Goal: Task Accomplishment & Management: Use online tool/utility

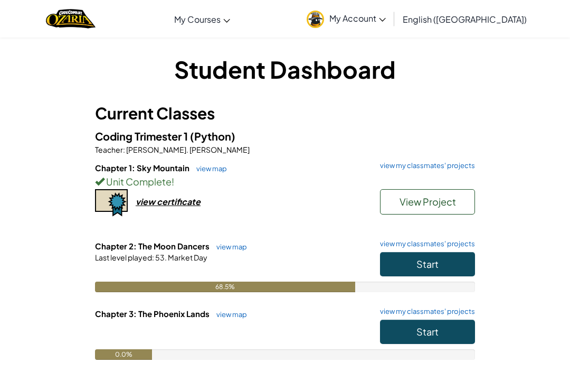
click at [447, 268] on button "Start" at bounding box center [427, 264] width 95 height 24
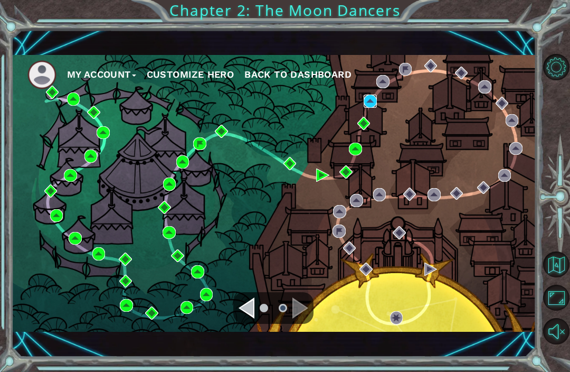
click at [369, 98] on img at bounding box center [370, 100] width 13 height 13
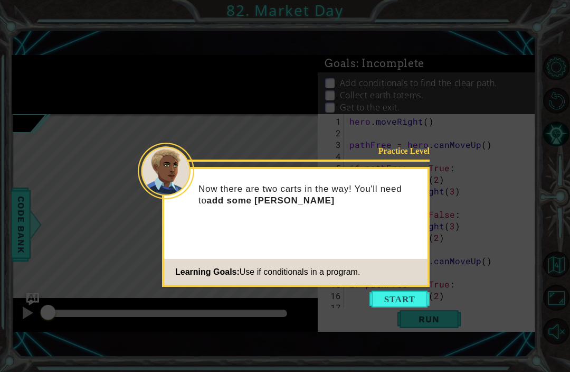
click at [402, 286] on div "Practice Level Now there are two carts in the way! You'll need to add some [PER…" at bounding box center [296, 227] width 268 height 120
click at [402, 299] on button "Start" at bounding box center [399, 298] width 60 height 17
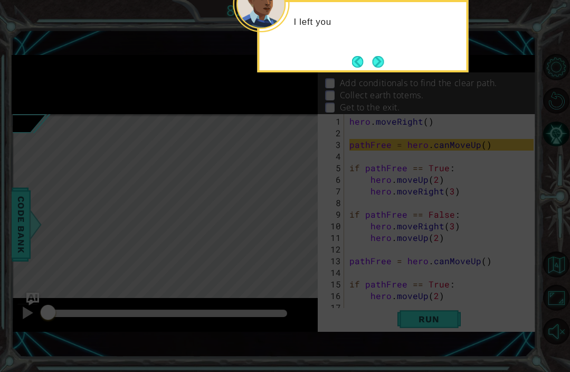
click at [410, 286] on icon at bounding box center [285, 91] width 570 height 562
click at [377, 64] on button "Next" at bounding box center [379, 62] width 12 height 12
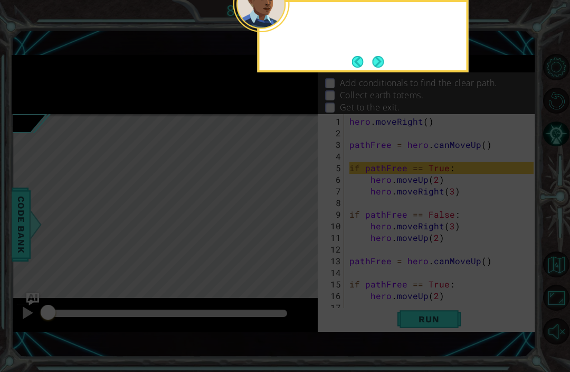
click at [377, 66] on button "Next" at bounding box center [379, 62] width 12 height 12
click at [377, 60] on button "Next" at bounding box center [379, 62] width 12 height 12
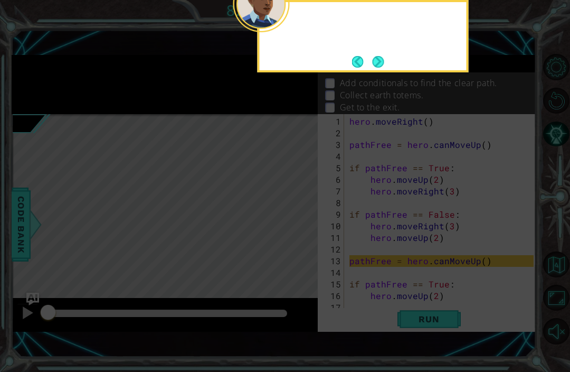
click at [374, 64] on button "Next" at bounding box center [379, 62] width 12 height 12
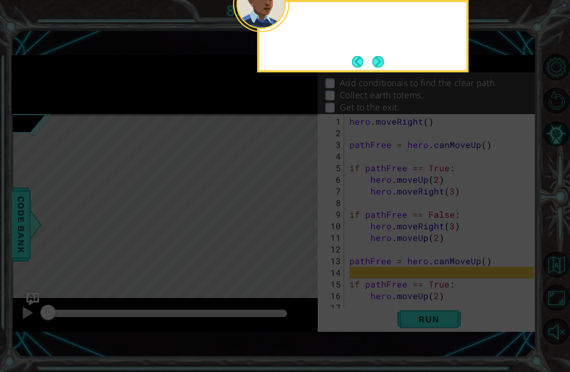
click at [376, 63] on button "Next" at bounding box center [379, 62] width 12 height 12
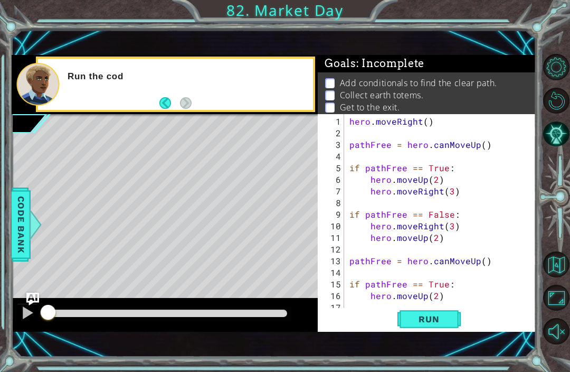
click at [442, 317] on span "Run" at bounding box center [429, 319] width 42 height 11
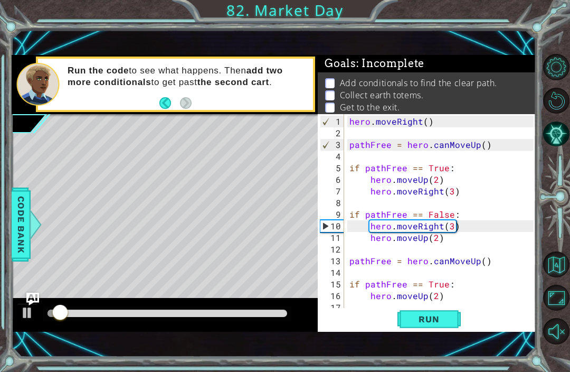
click at [454, 325] on button "Run" at bounding box center [428, 319] width 63 height 22
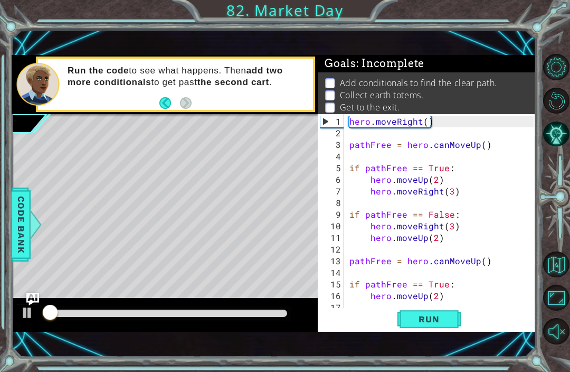
click at [446, 329] on button "Run" at bounding box center [428, 319] width 63 height 22
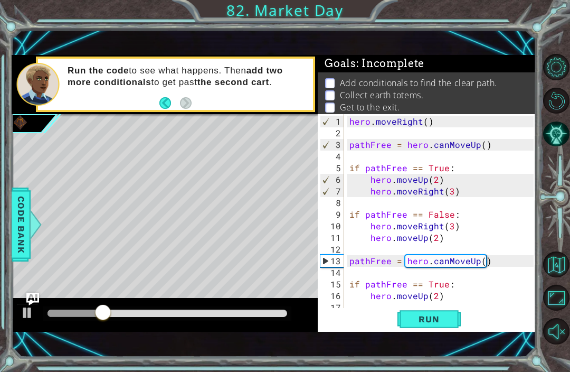
click at [431, 317] on span "Run" at bounding box center [429, 319] width 42 height 11
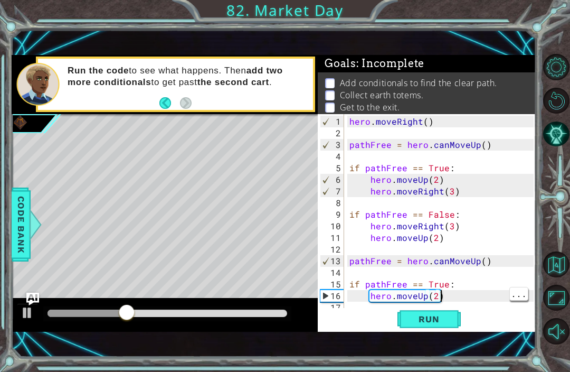
click at [449, 293] on div "hero . moveRight ( ) pathFree = hero . canMoveUp ( ) if pathFree == True : hero…" at bounding box center [443, 226] width 192 height 221
type textarea "if pathFree == True:"
click at [464, 300] on div "hero . moveRight ( ) pathFree = hero . canMoveUp ( ) if pathFree == True : hero…" at bounding box center [443, 226] width 192 height 221
type textarea "hero.moveUp(2)"
click at [458, 299] on div "hero . moveRight ( ) pathFree = hero . canMoveUp ( ) if pathFree == True : hero…" at bounding box center [443, 226] width 192 height 221
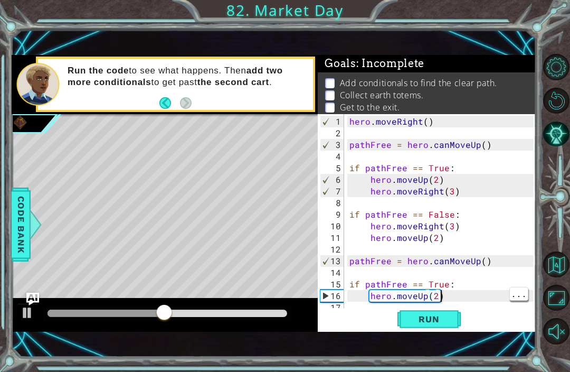
scroll to position [23, 0]
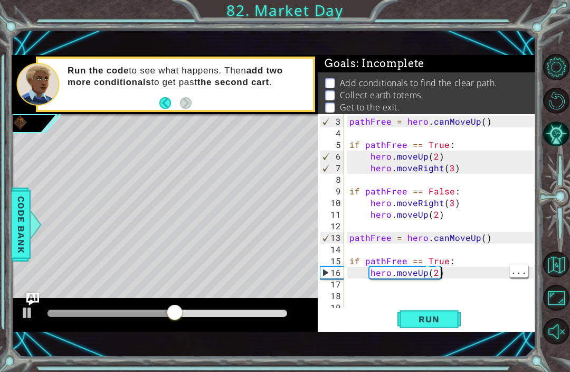
click at [450, 271] on div "pathFree = hero . canMoveUp ( ) if pathFree == True : hero . moveUp ( 2 ) hero …" at bounding box center [443, 226] width 192 height 221
click at [457, 269] on div "pathFree = hero . canMoveUp ( ) if pathFree == True : hero . moveUp ( 2 ) hero …" at bounding box center [443, 226] width 192 height 221
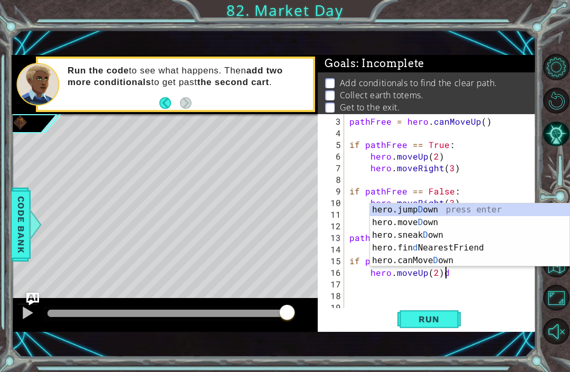
scroll to position [0, 5]
type textarea "hero.moveUp(2)"
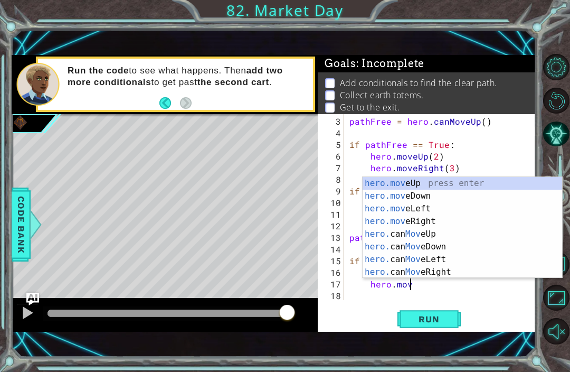
scroll to position [0, 4]
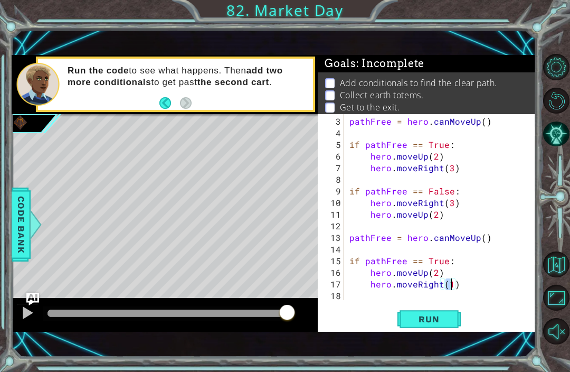
type textarea "hero.moveRight(3)"
click at [448, 320] on span "Run" at bounding box center [429, 319] width 42 height 11
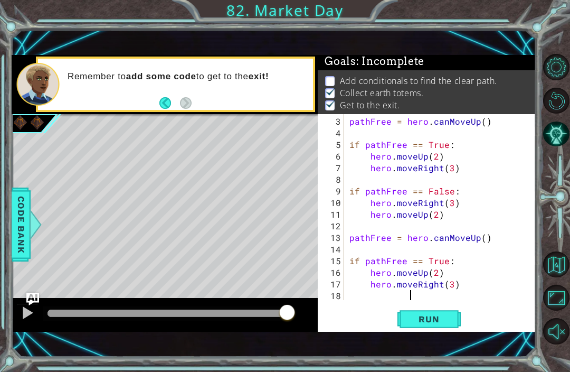
scroll to position [23, 0]
type textarea "hero.moveRight"
click at [442, 317] on span "Run" at bounding box center [429, 319] width 42 height 11
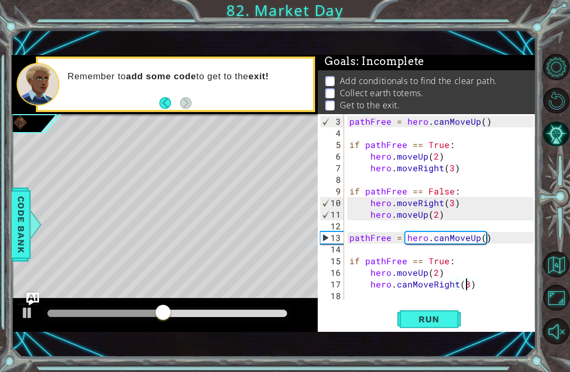
click at [425, 329] on button "Run" at bounding box center [428, 319] width 63 height 22
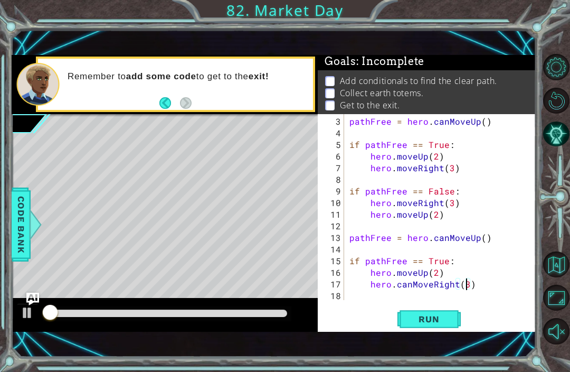
click at [431, 317] on span "Run" at bounding box center [429, 319] width 42 height 11
click at [440, 320] on span "Run" at bounding box center [429, 319] width 42 height 11
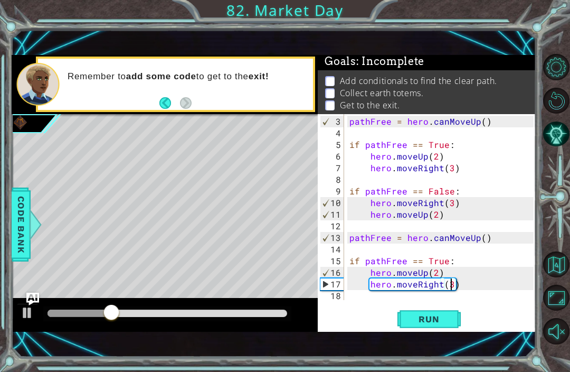
scroll to position [0, 6]
click at [455, 309] on button "Run" at bounding box center [428, 319] width 63 height 22
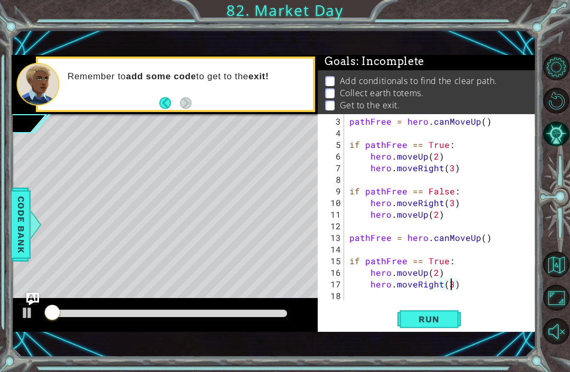
click at [433, 306] on div "hero.moveRight(3) 3 4 5 6 7 8 9 10 11 12 13 14 15 16 17 18 19 pathFree = hero .…" at bounding box center [427, 223] width 218 height 218
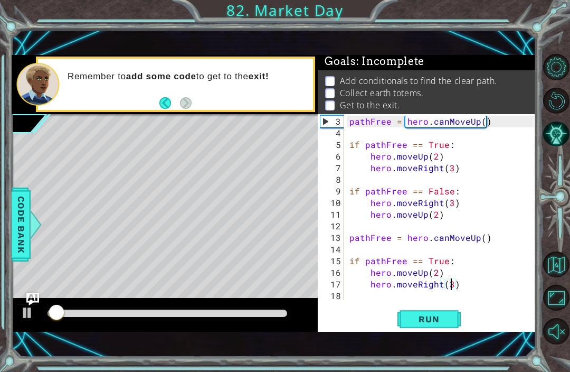
click at [440, 319] on span "Run" at bounding box center [429, 319] width 42 height 11
click at [440, 309] on button "Run" at bounding box center [428, 319] width 63 height 22
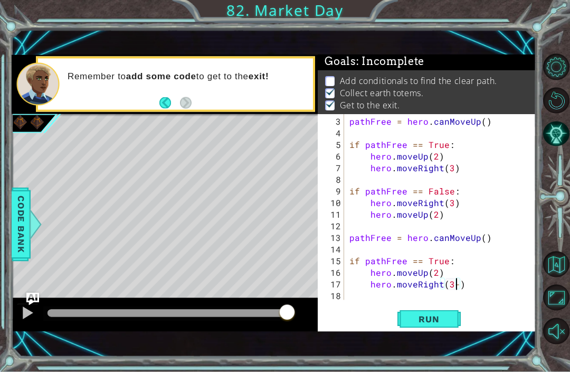
type textarea "hero.moveRight(3)"
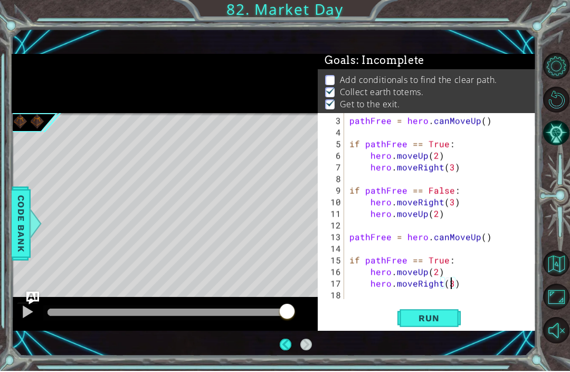
scroll to position [35, 0]
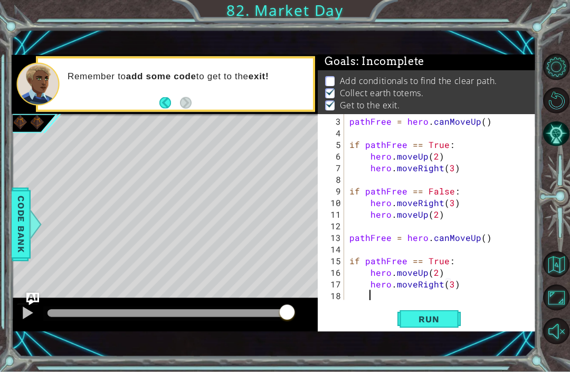
type textarea "\"
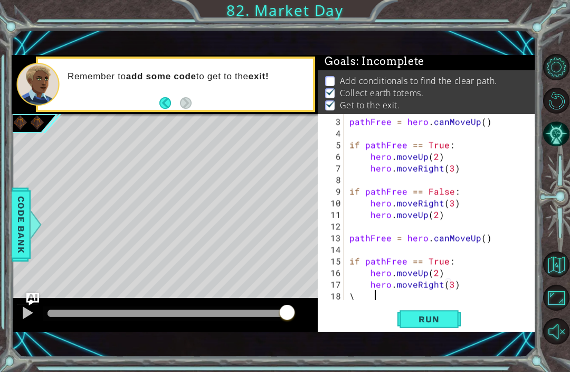
scroll to position [0, 1]
click at [471, 323] on div "Run" at bounding box center [429, 319] width 218 height 22
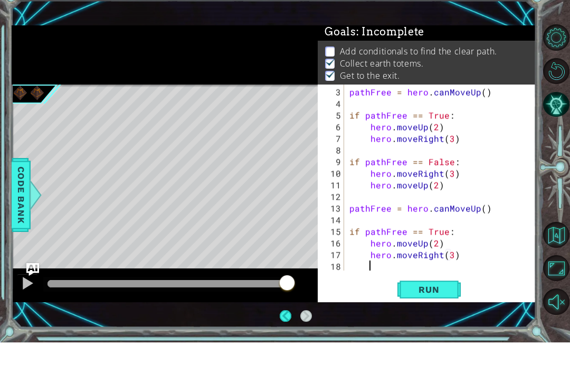
scroll to position [35, 0]
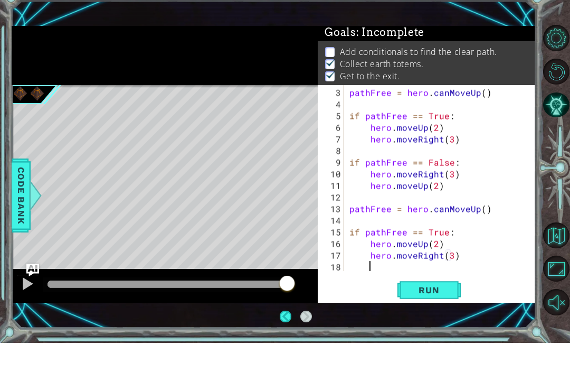
click at [431, 308] on button "Run" at bounding box center [428, 319] width 63 height 22
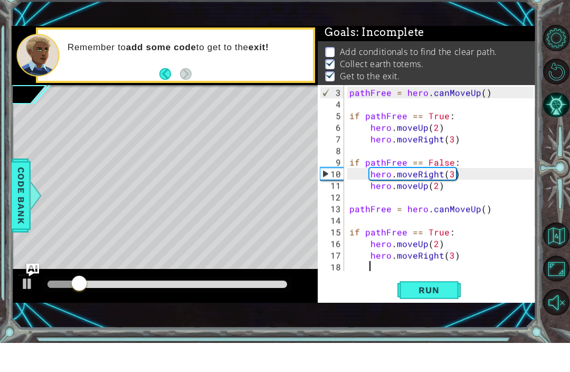
click at [435, 314] on span "Run" at bounding box center [429, 319] width 42 height 11
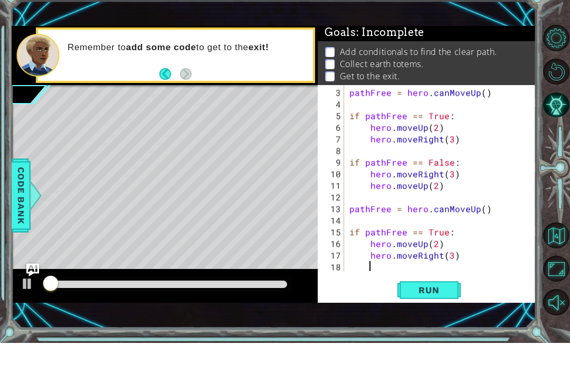
click at [443, 314] on span "Run" at bounding box center [429, 319] width 42 height 11
click at [446, 314] on span "Run" at bounding box center [429, 319] width 42 height 11
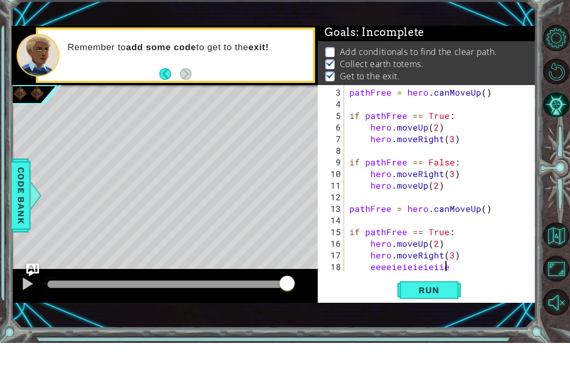
scroll to position [0, 6]
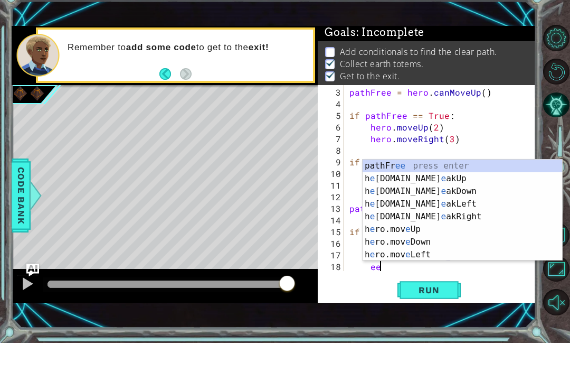
type textarea "e"
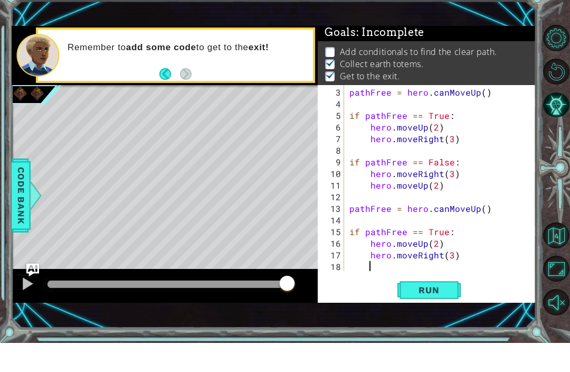
scroll to position [0, 0]
type textarea "hero.moveRight(3)"
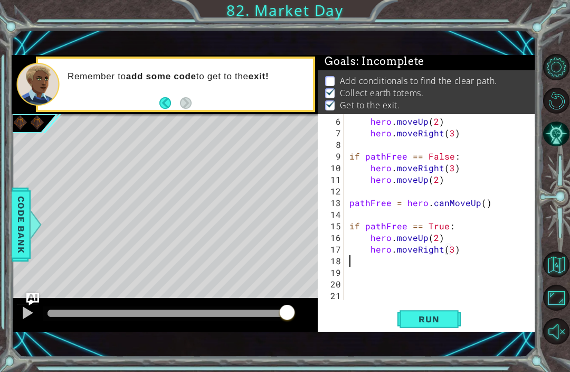
scroll to position [46, 0]
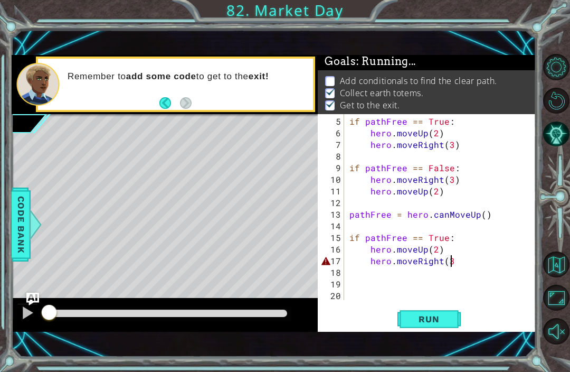
type textarea "hero.moveRight(3)"
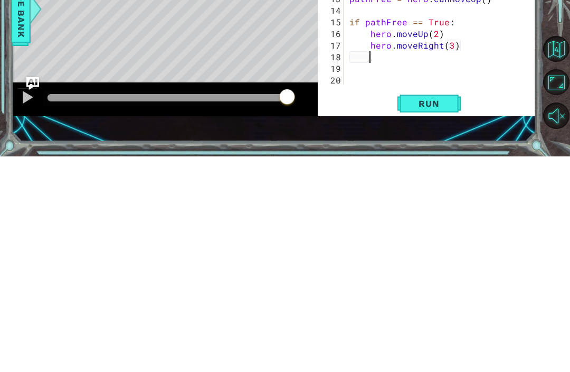
scroll to position [35, 0]
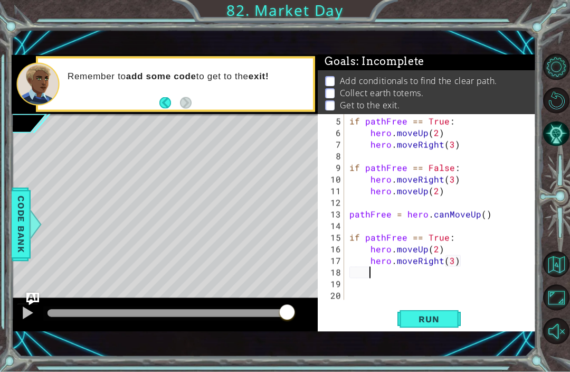
click at [406, 315] on button "Run" at bounding box center [428, 319] width 63 height 22
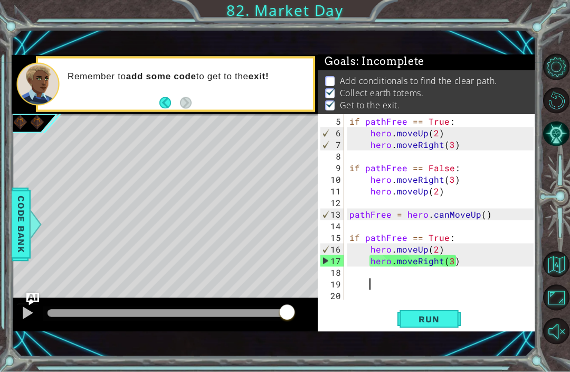
scroll to position [0, 0]
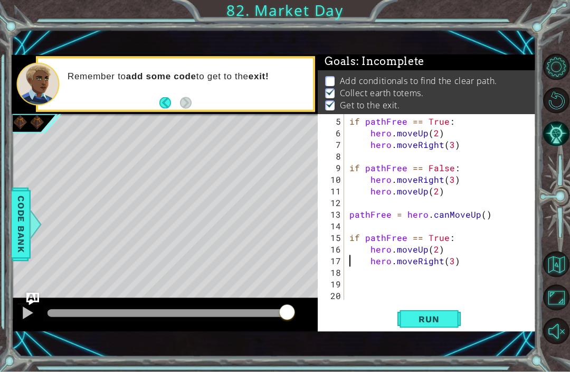
type textarea "if pathFree == True:"
type textarea "pathFree = hero.canMoveUp()"
type textarea "hero.moveRight(3)"
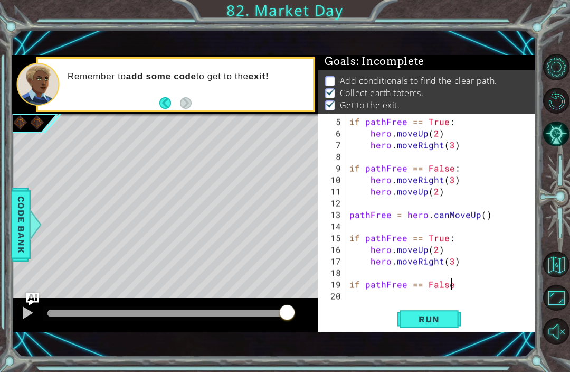
scroll to position [0, 6]
type textarea "if pathFree == False:"
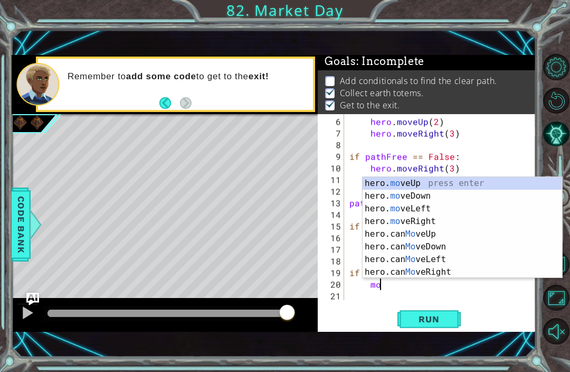
scroll to position [0, 2]
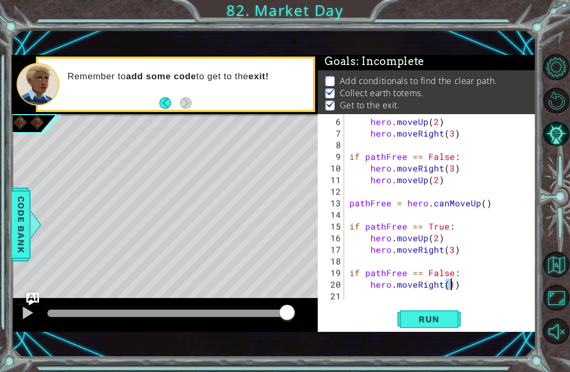
type textarea "hero.moveRight(3)"
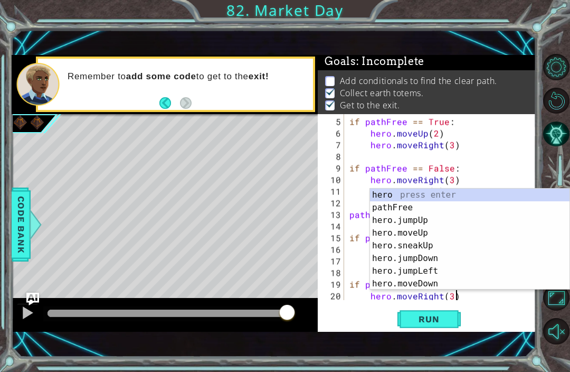
scroll to position [58, 0]
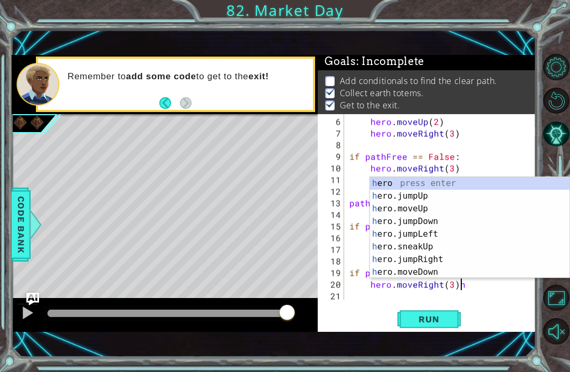
type textarea "hero.moveRight(3)"
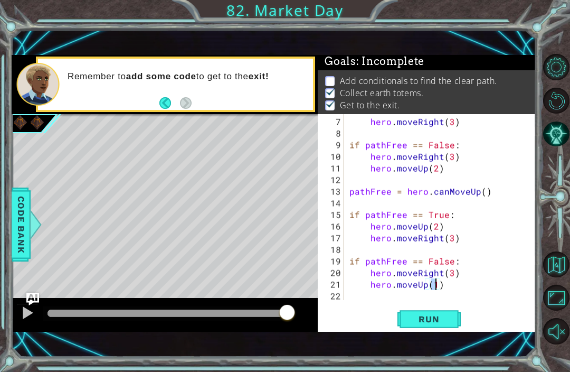
scroll to position [0, 5]
type textarea "hero.moveUp(2)"
click at [445, 325] on button "Run" at bounding box center [428, 319] width 63 height 22
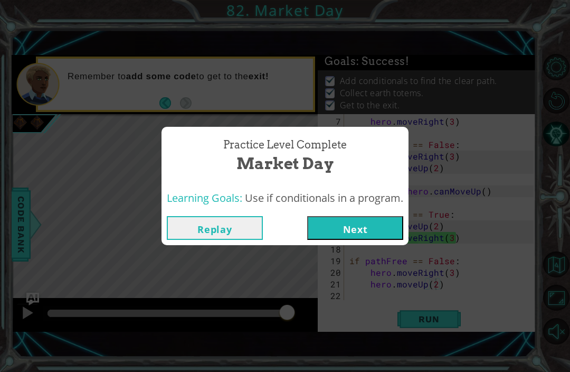
click at [337, 221] on button "Next" at bounding box center [355, 228] width 96 height 24
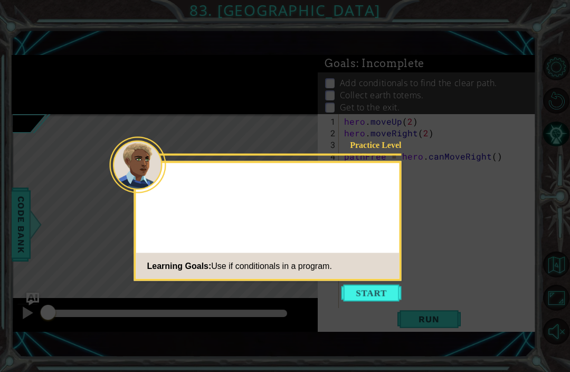
scroll to position [35, 0]
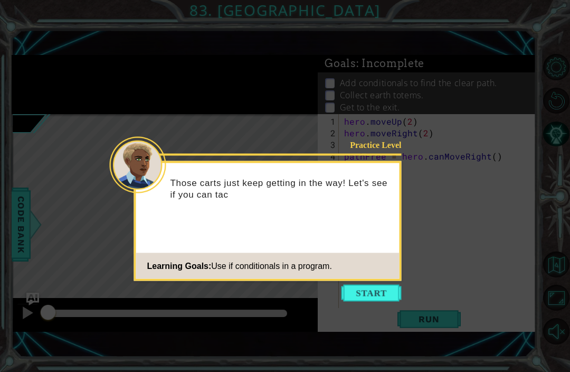
click at [375, 285] on button "Start" at bounding box center [372, 293] width 60 height 17
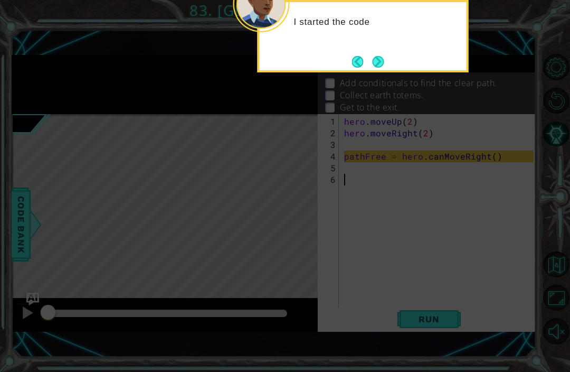
click at [372, 56] on button "Next" at bounding box center [378, 62] width 12 height 12
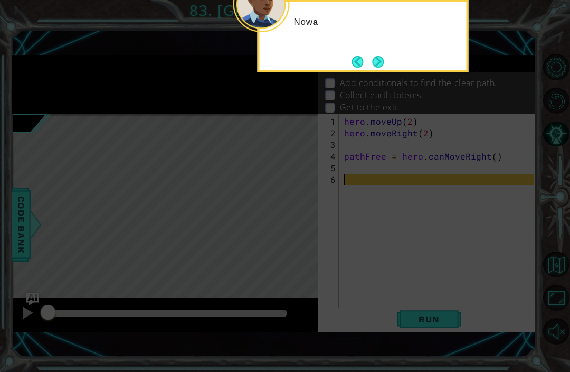
click at [381, 56] on button "Next" at bounding box center [379, 62] width 12 height 12
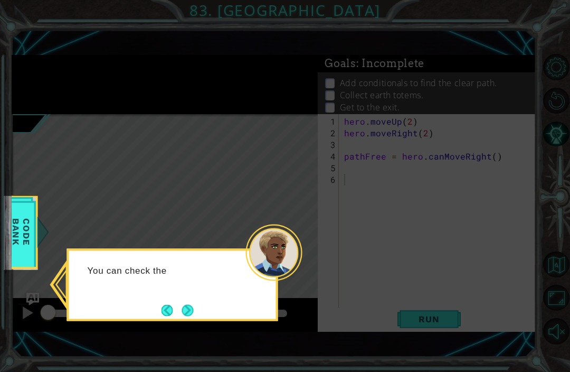
click at [194, 304] on button "Next" at bounding box center [188, 310] width 12 height 12
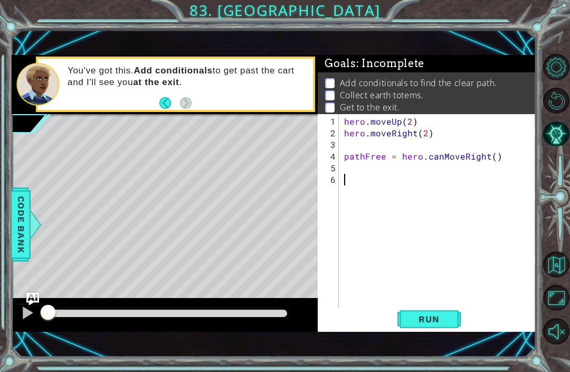
click at [447, 324] on span "Run" at bounding box center [429, 319] width 42 height 11
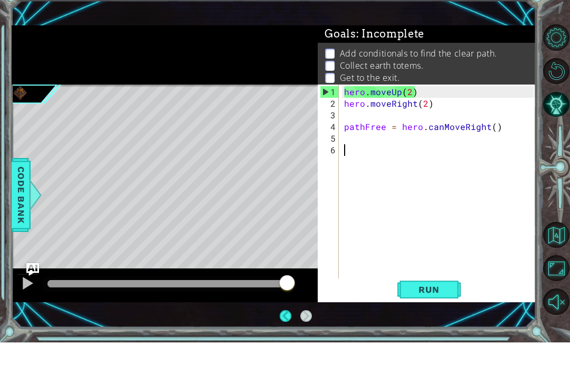
scroll to position [35, 0]
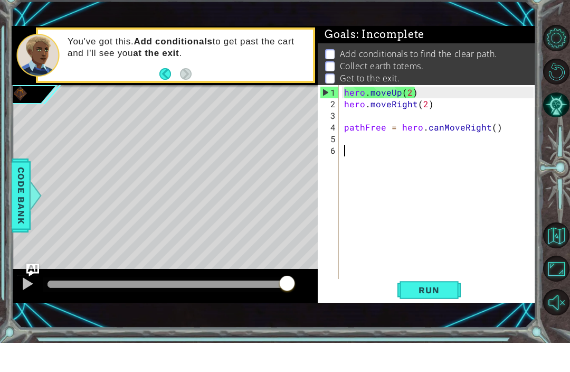
click at [28, 306] on div at bounding box center [28, 313] width 14 height 14
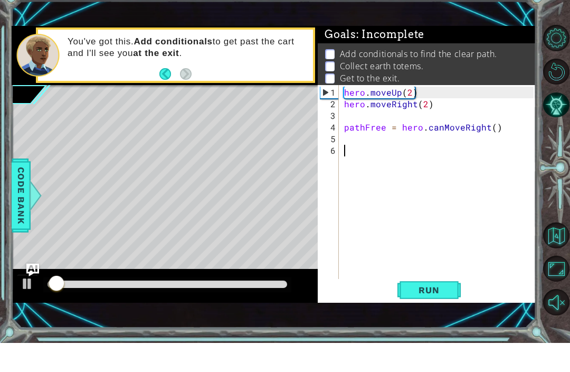
click at [38, 292] on img "Ask AI" at bounding box center [32, 298] width 13 height 13
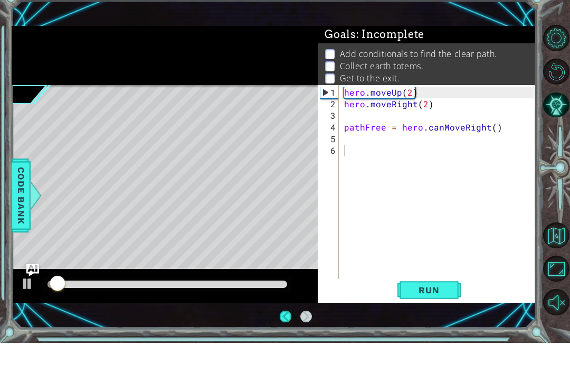
scroll to position [35, 0]
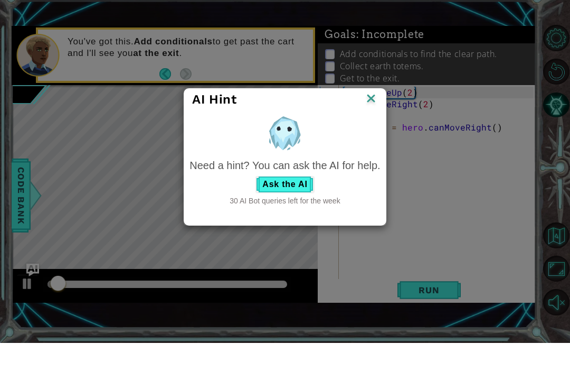
click at [40, 267] on div "AI Hint Need a hint? You can ask the AI for help. Ask the AI 30 AI Bot queries …" at bounding box center [285, 186] width 570 height 372
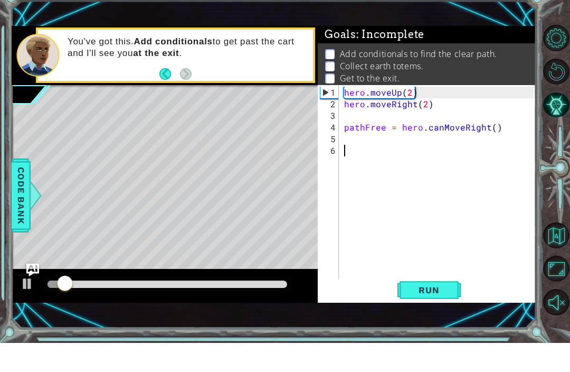
click at [31, 292] on img "Ask AI" at bounding box center [32, 298] width 13 height 13
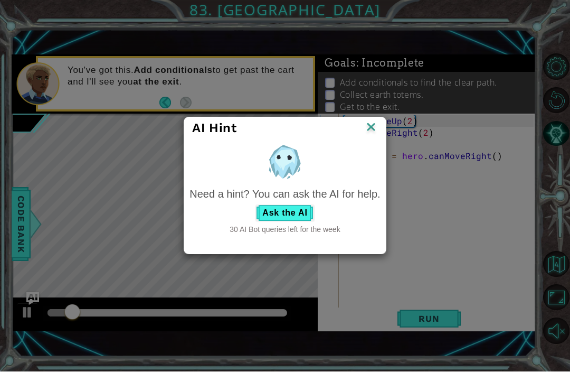
click at [296, 211] on button "Ask the AI" at bounding box center [284, 213] width 59 height 17
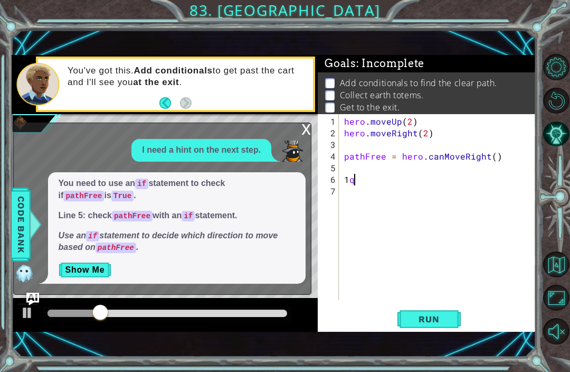
type textarea "1q"
click at [89, 276] on button "Show Me" at bounding box center [85, 269] width 53 height 17
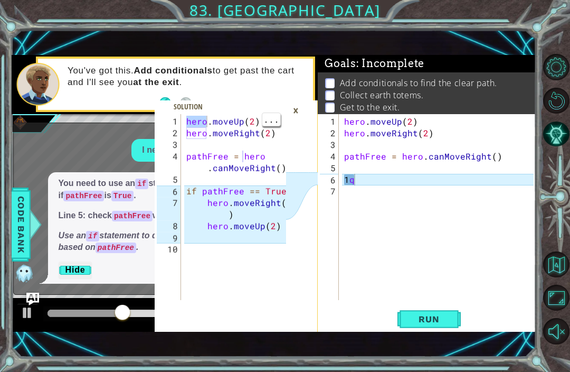
click at [208, 126] on div "hero . moveUp ( 2 ) hero . moveRight ( 2 ) pathFree = hero . canMoveRight ( ) i…" at bounding box center [238, 220] width 108 height 209
click at [205, 115] on div "hero . moveUp ( 2 ) hero . moveRight ( 2 ) pathFree = hero . canMoveRight ( ) i…" at bounding box center [235, 207] width 102 height 186
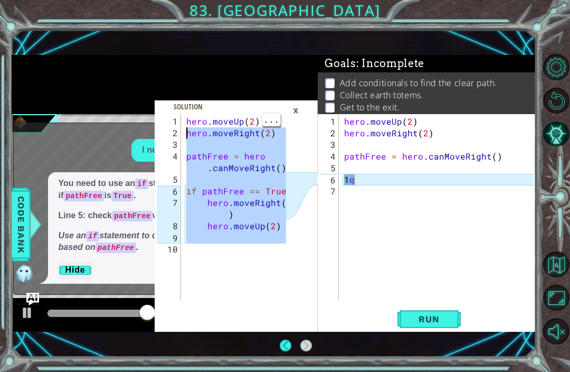
type textarea "hero.moveUp(2) hero.moveRight(2)"
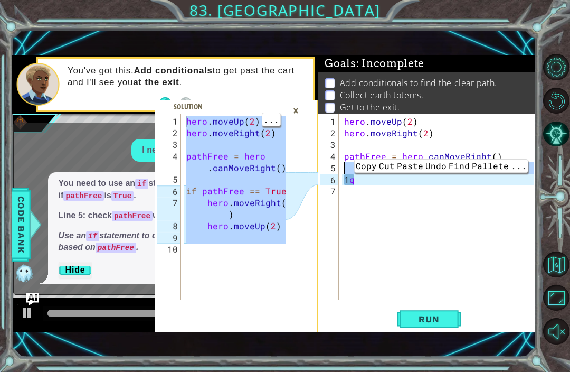
type textarea "1q"
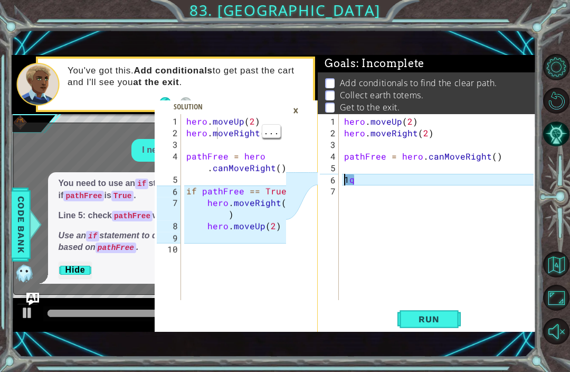
click at [200, 136] on div "hero . moveUp ( 2 ) hero . moveRight ( 2 ) pathFree = hero . canMoveRight ( ) i…" at bounding box center [238, 220] width 108 height 209
click at [201, 210] on div "hero . moveUp ( 2 ) hero . moveRight ( 2 ) pathFree = hero . canMoveRight ( ) i…" at bounding box center [238, 220] width 108 height 209
type textarea "hero.moveUp(2)"
click at [191, 229] on div "hero . moveUp ( 2 ) hero . moveRight ( 2 ) pathFree = hero . canMoveRight ( ) i…" at bounding box center [238, 220] width 108 height 209
click at [222, 234] on div "hero . moveUp ( 2 ) hero . moveRight ( 2 ) pathFree = hero . canMoveRight ( ) i…" at bounding box center [238, 220] width 108 height 209
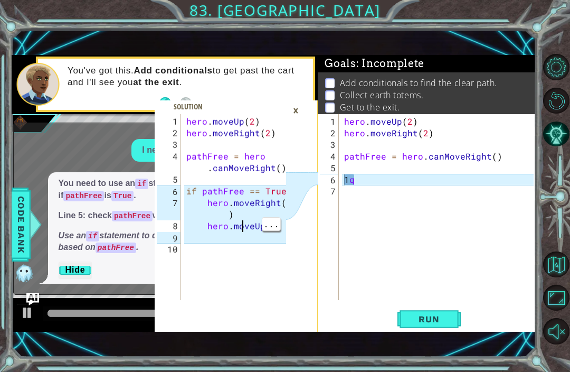
click at [229, 224] on div "hero . moveUp ( 2 ) hero . moveRight ( 2 ) pathFree = hero . canMoveRight ( ) i…" at bounding box center [238, 220] width 108 height 209
type textarea "hero.moveUp(2)"
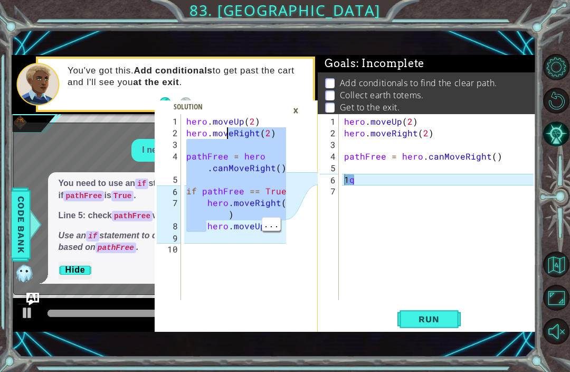
type textarea "hero.moveUp(2) hero.moveRight(2)"
click at [201, 231] on div "hero . moveUp ( 2 ) hero . moveRight ( 2 ) pathFree = hero . canMoveRight ( ) i…" at bounding box center [238, 220] width 108 height 209
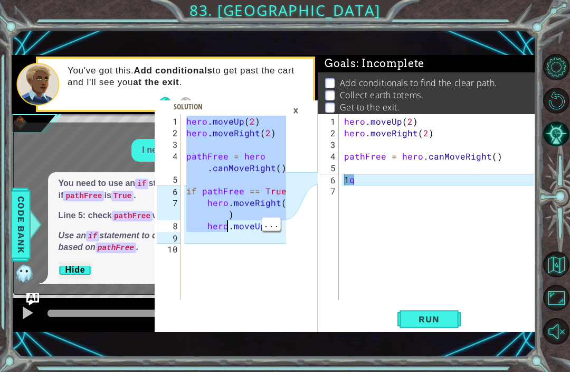
type textarea "hero.moveUp(2)"
click at [352, 182] on div "hero . moveUp ( 2 ) hero . moveRight ( 2 ) pathFree = hero . canMoveRight ( ) 1…" at bounding box center [440, 220] width 197 height 209
type textarea "1q"
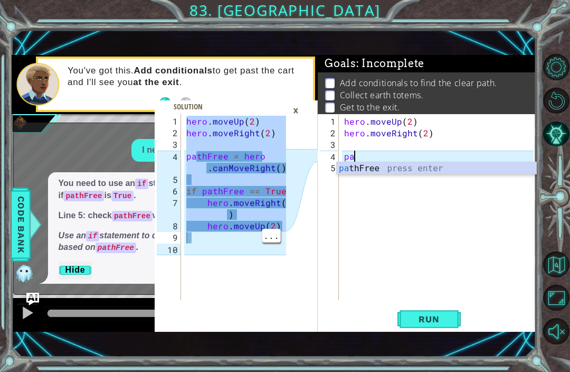
type textarea "p"
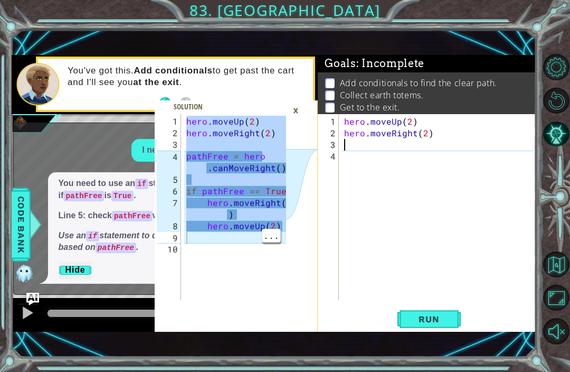
click at [338, 147] on div "3" at bounding box center [329, 145] width 19 height 12
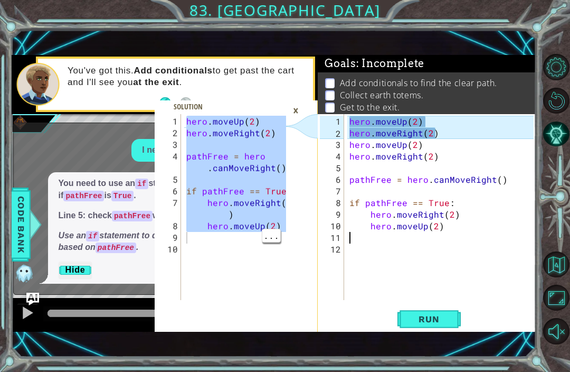
click at [431, 311] on button "Run" at bounding box center [428, 319] width 63 height 22
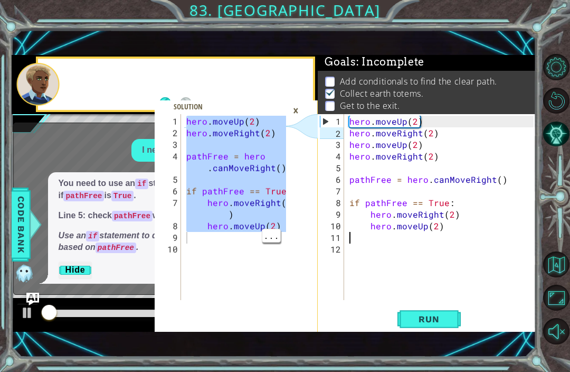
scroll to position [2, 0]
click at [32, 254] on div "You need to use an if statement to check if pathFree is True . Line 5: check pa…" at bounding box center [160, 227] width 292 height 111
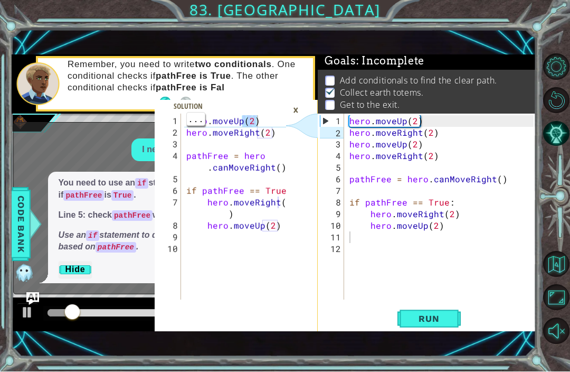
click at [297, 109] on div "×" at bounding box center [296, 110] width 16 height 18
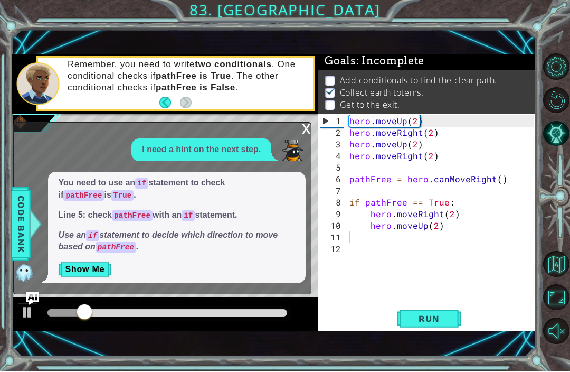
click at [31, 252] on div "You need to use an if statement to check if pathFree is True . Line 5: check pa…" at bounding box center [160, 227] width 292 height 111
click at [310, 132] on div "x" at bounding box center [306, 128] width 10 height 11
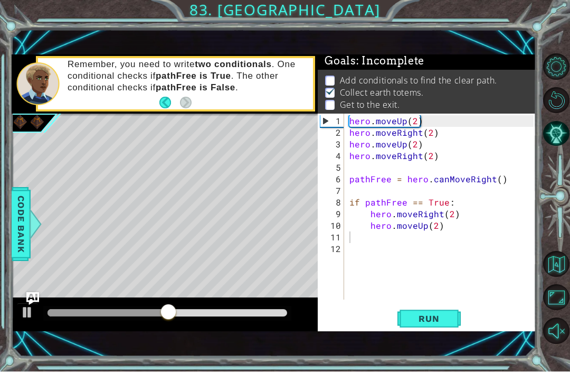
click at [459, 321] on button "Run" at bounding box center [428, 319] width 63 height 22
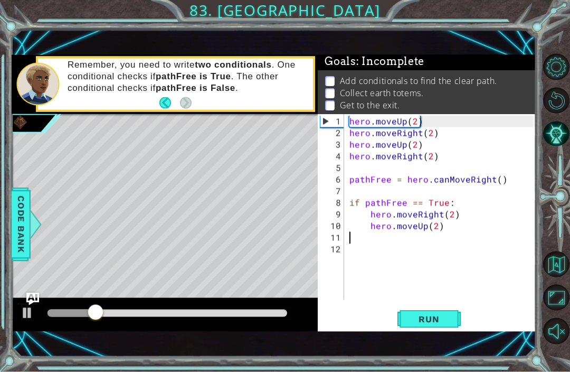
click at [459, 313] on button "Run" at bounding box center [428, 319] width 63 height 22
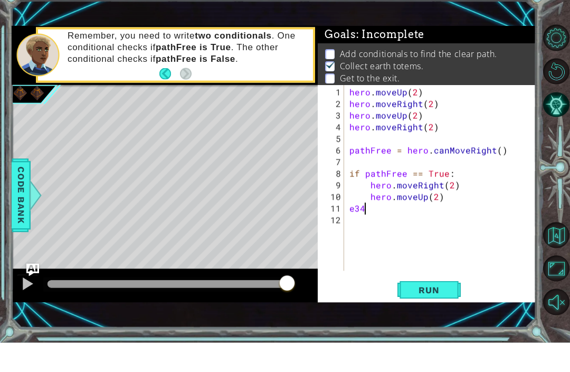
scroll to position [0, 0]
type textarea "e"
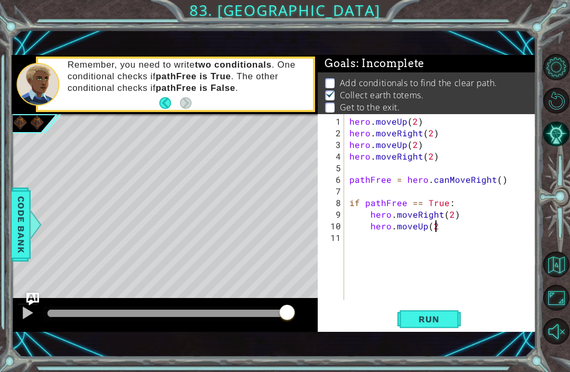
scroll to position [0, 5]
click at [35, 297] on img "Ask AI" at bounding box center [32, 298] width 13 height 13
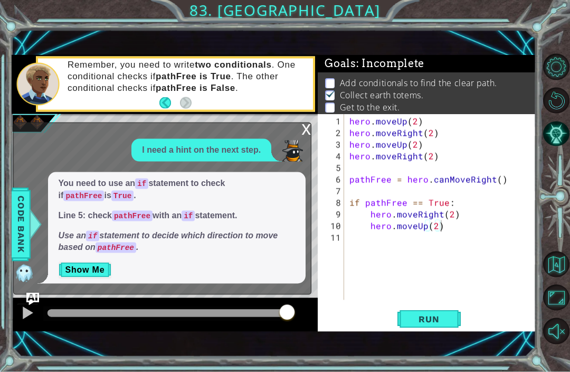
scroll to position [5, 0]
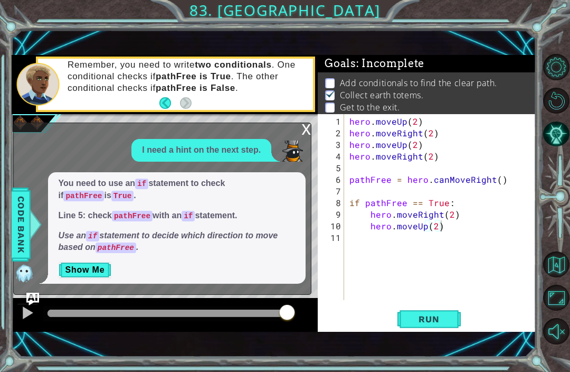
click at [77, 274] on button "Show Me" at bounding box center [85, 269] width 53 height 17
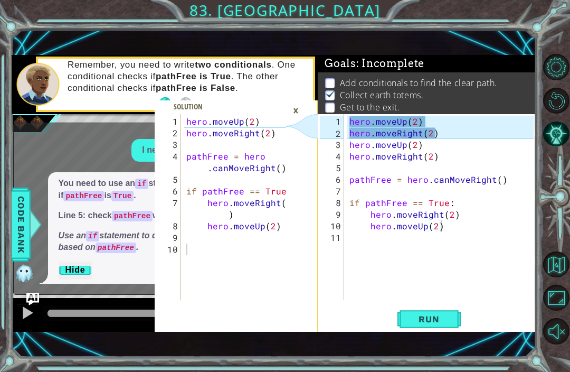
click at [298, 109] on div "×" at bounding box center [296, 110] width 16 height 18
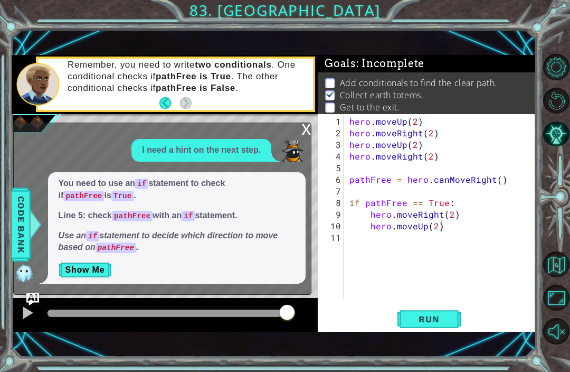
click at [23, 239] on span "Code Bank" at bounding box center [21, 224] width 17 height 64
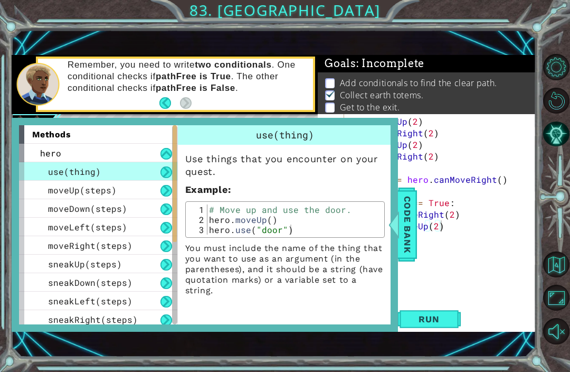
click at [21, 227] on div "moveLeft(steps)" at bounding box center [98, 226] width 158 height 18
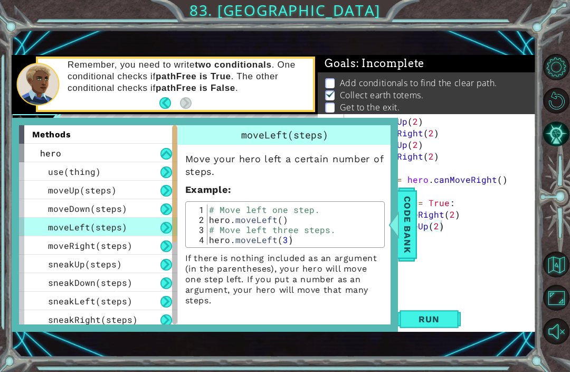
click at [407, 220] on span "Code Bank" at bounding box center [407, 224] width 17 height 64
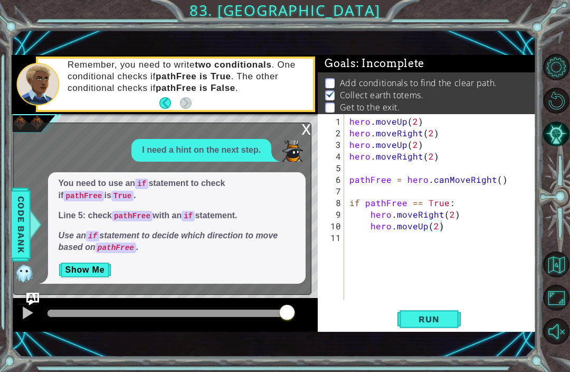
click at [17, 205] on span "Code Bank" at bounding box center [21, 224] width 17 height 64
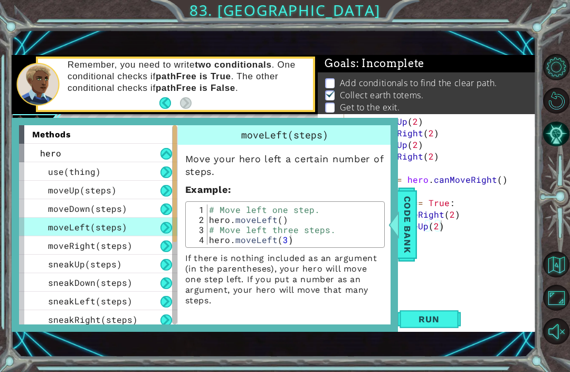
click at [5, 215] on div "hero.moveUp(2) 1 2 3 4 5 6 7 8 9 10 hero . moveUp ( 2 ) hero . moveRight ( 2 ) …" at bounding box center [285, 186] width 570 height 372
click at [389, 215] on div at bounding box center [393, 224] width 13 height 32
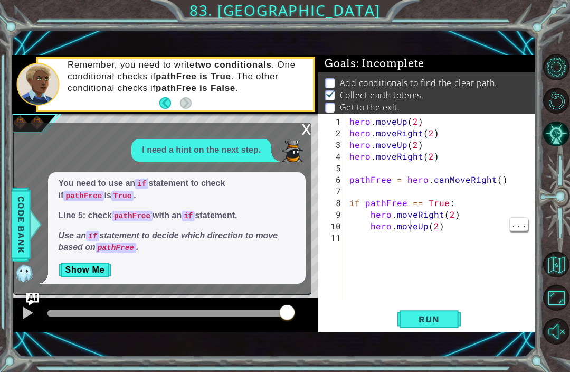
click at [299, 131] on div "x I need a hint on the next step. You need to use an if statement to check if p…" at bounding box center [162, 208] width 299 height 172
click at [299, 136] on div "x I need a hint on the next step. You need to use an if statement to check if p…" at bounding box center [162, 208] width 299 height 172
click at [310, 134] on div "x" at bounding box center [306, 128] width 10 height 11
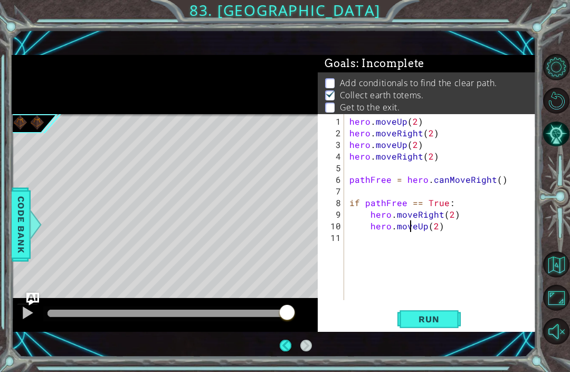
scroll to position [35, 0]
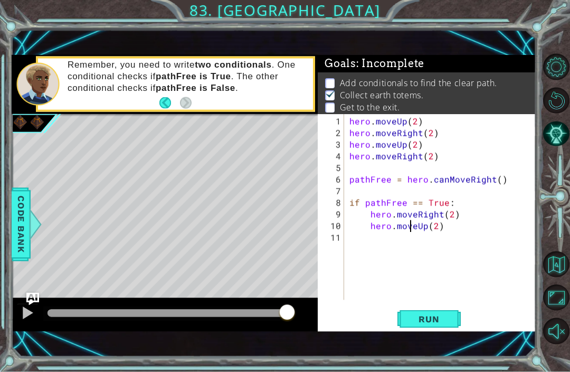
click at [423, 324] on span "Run" at bounding box center [429, 319] width 42 height 11
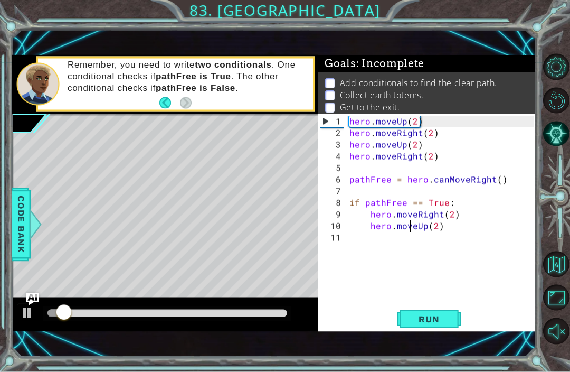
click at [440, 326] on button "Run" at bounding box center [428, 319] width 63 height 22
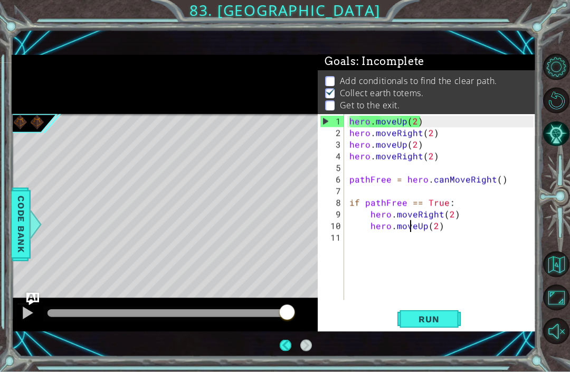
scroll to position [0, 4]
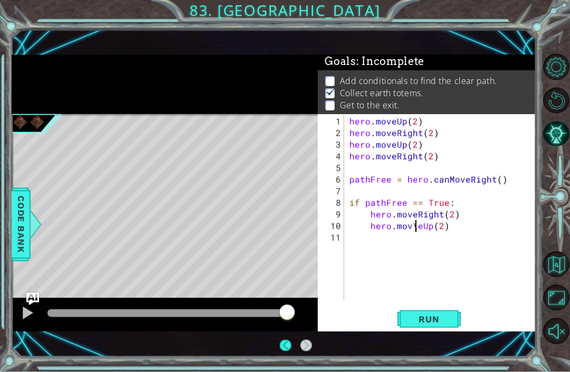
type textarea "hero.moveUp(2)"
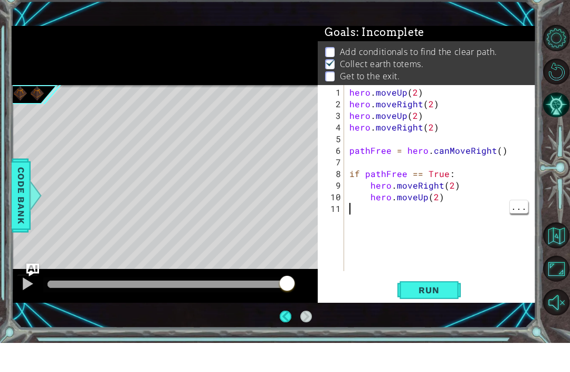
scroll to position [35, 0]
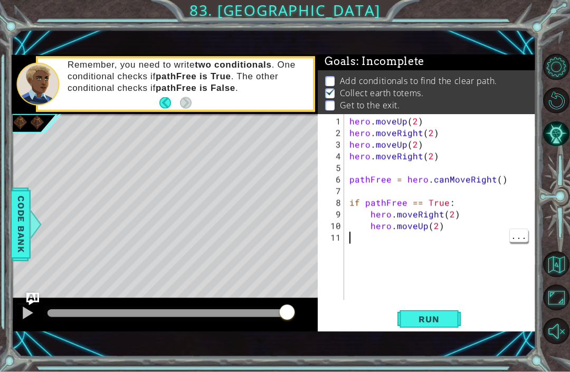
type textarea "w"
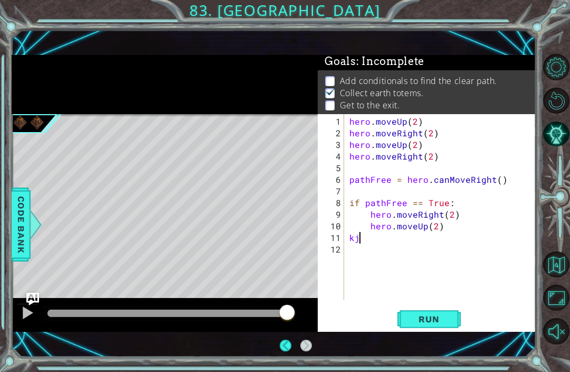
scroll to position [0, 0]
type textarea "k"
click at [552, 277] on button "Back to Map" at bounding box center [556, 264] width 26 height 26
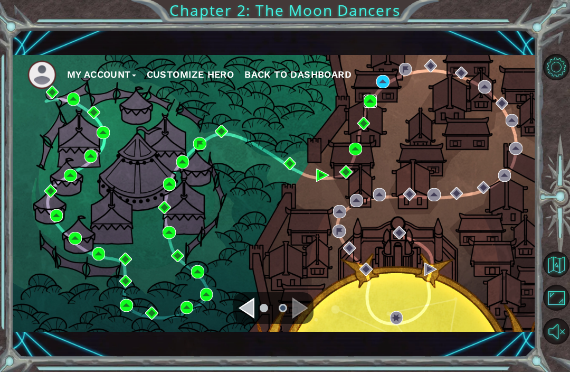
click at [369, 101] on img at bounding box center [370, 100] width 13 height 13
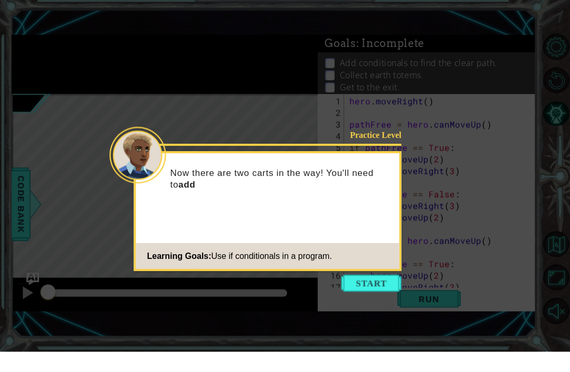
click at [378, 234] on div "Practice Level Now there are two carts in the way! You'll need to add Learning …" at bounding box center [268, 232] width 268 height 120
click at [371, 295] on button "Start" at bounding box center [372, 303] width 60 height 17
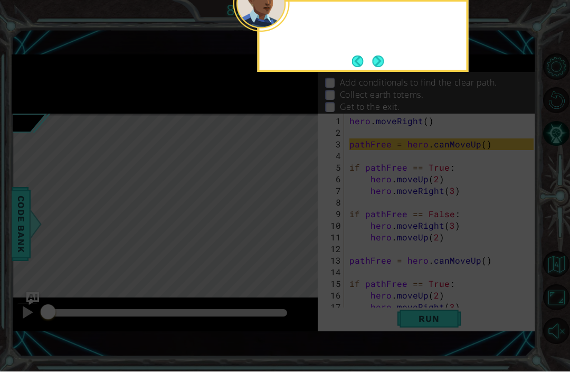
click at [375, 247] on icon at bounding box center [285, 90] width 570 height 562
click at [373, 56] on button "Next" at bounding box center [379, 62] width 12 height 12
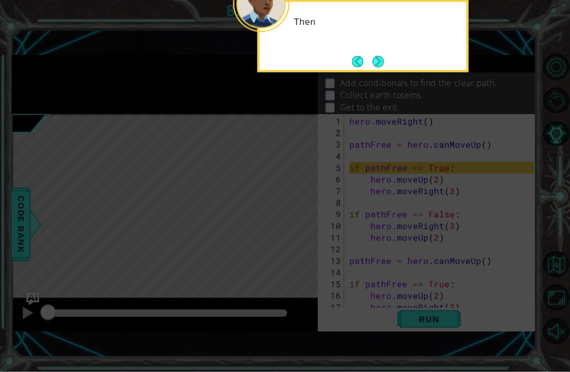
click at [384, 56] on button "Next" at bounding box center [379, 62] width 12 height 12
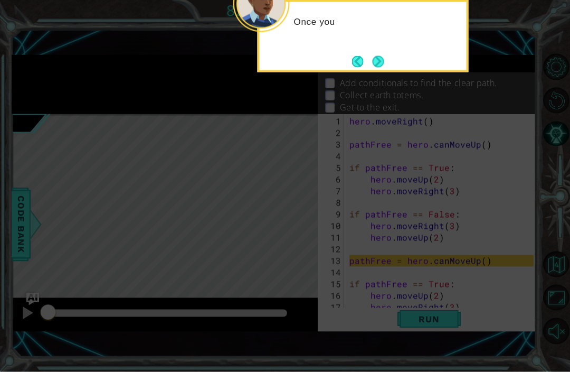
click at [384, 56] on button "Next" at bounding box center [378, 62] width 12 height 12
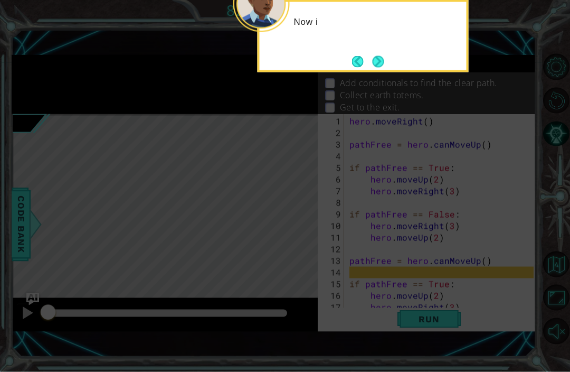
click at [375, 56] on button "Next" at bounding box center [379, 62] width 12 height 12
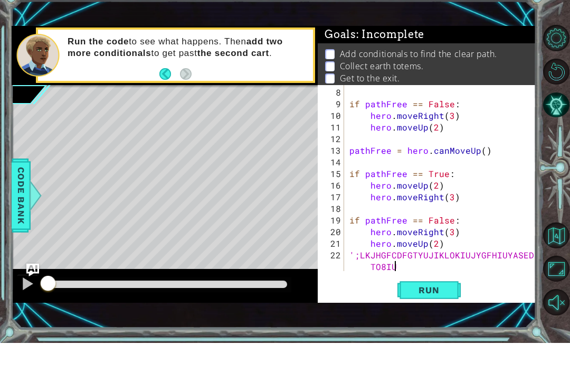
scroll to position [93, 0]
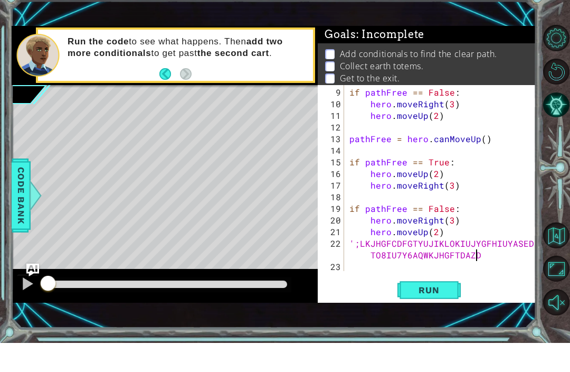
type textarea "';LKJHGFCDFGTYUJIKLOKIUJYGFHIUYASEDRTO8IU7Y6AQWKJHGFTDAZDFGHJK,"
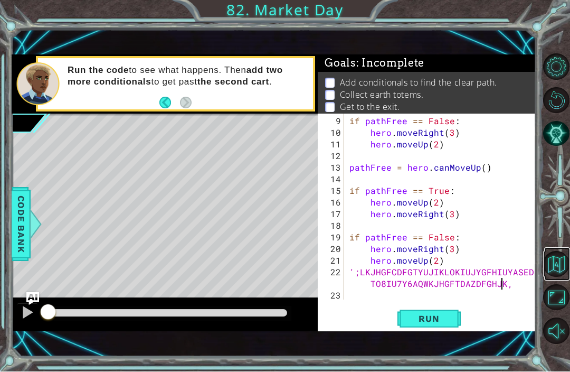
click at [552, 277] on button "Back to Map" at bounding box center [556, 264] width 26 height 26
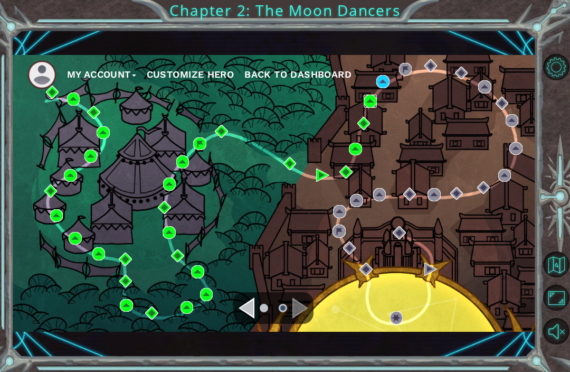
click at [375, 107] on img at bounding box center [370, 100] width 13 height 13
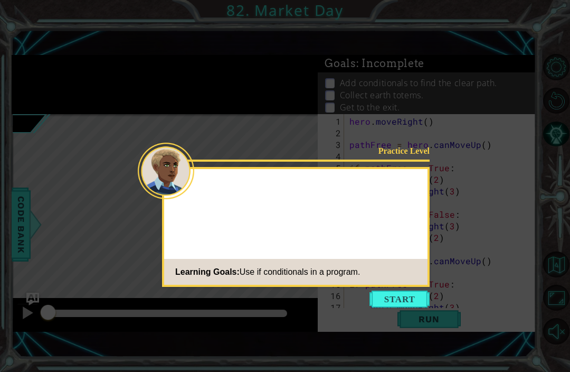
click at [442, 220] on icon at bounding box center [285, 186] width 570 height 372
click at [429, 214] on div "Practice Level Now ther Learning Goals: Use if conditionals in a program." at bounding box center [296, 227] width 268 height 120
click at [415, 296] on button "Start" at bounding box center [399, 298] width 60 height 17
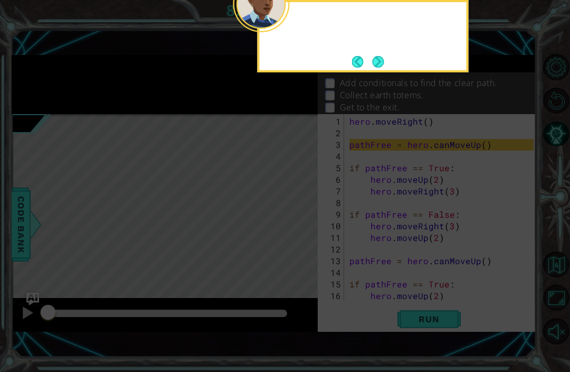
click at [395, 304] on icon at bounding box center [285, 91] width 570 height 562
click at [376, 63] on button "Next" at bounding box center [378, 62] width 12 height 12
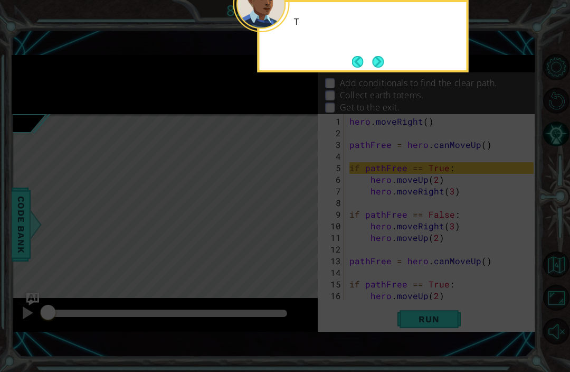
click at [384, 57] on button "Next" at bounding box center [378, 62] width 12 height 12
click at [384, 61] on button "Next" at bounding box center [379, 62] width 12 height 12
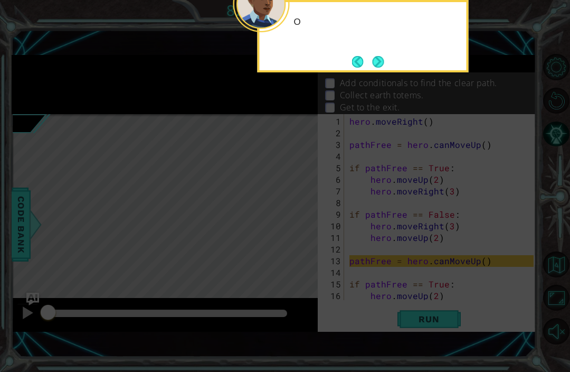
click at [380, 64] on button "Next" at bounding box center [379, 62] width 12 height 12
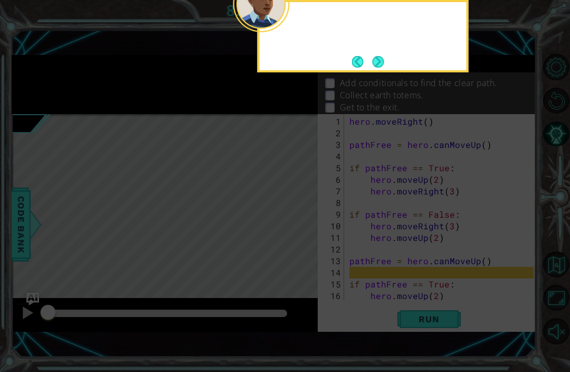
click at [373, 65] on button "Next" at bounding box center [378, 62] width 12 height 12
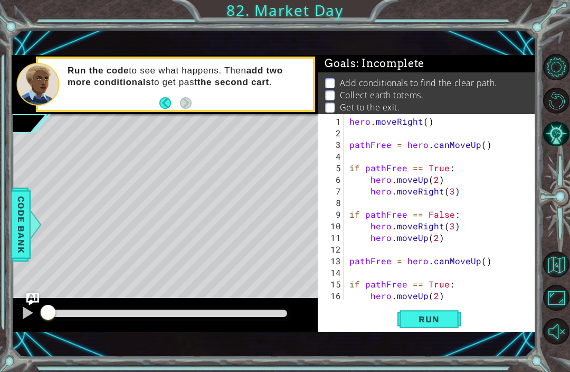
click at [559, 310] on button "Maximize Browser" at bounding box center [556, 298] width 26 height 26
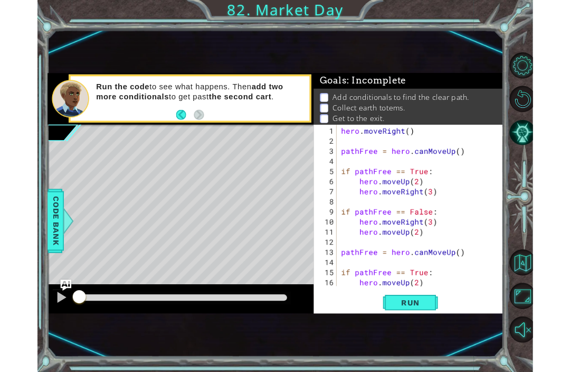
scroll to position [93, 0]
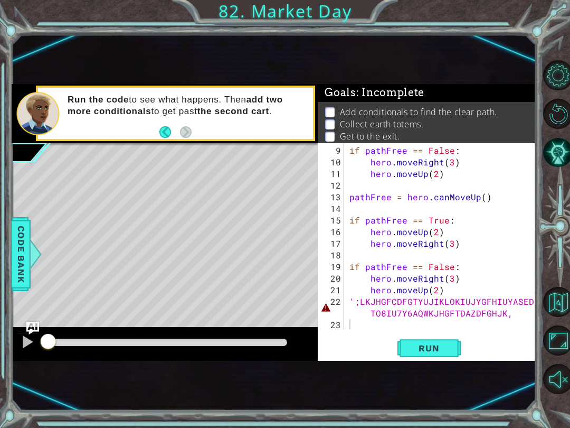
click at [438, 350] on span "Run" at bounding box center [429, 348] width 42 height 11
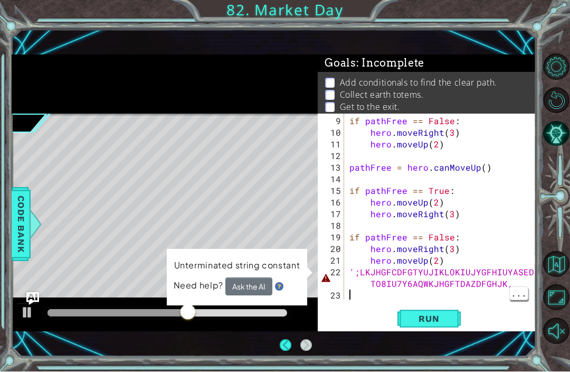
scroll to position [0, 0]
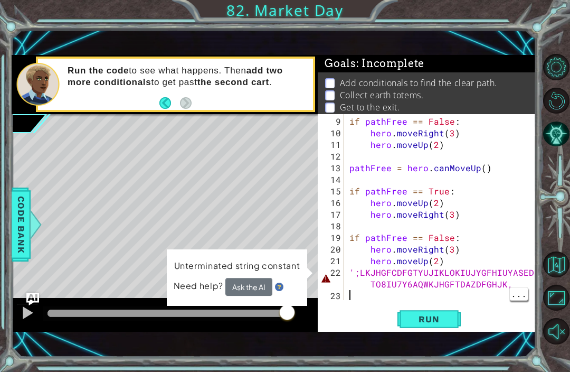
click at [495, 290] on div "if pathFree == False : hero . moveRight ( 3 ) hero . moveUp ( 2 ) pathFree = he…" at bounding box center [443, 220] width 192 height 209
click at [483, 299] on div "if pathFree == False : hero . moveRight ( 3 ) hero . moveUp ( 2 ) pathFree = he…" at bounding box center [443, 220] width 192 height 209
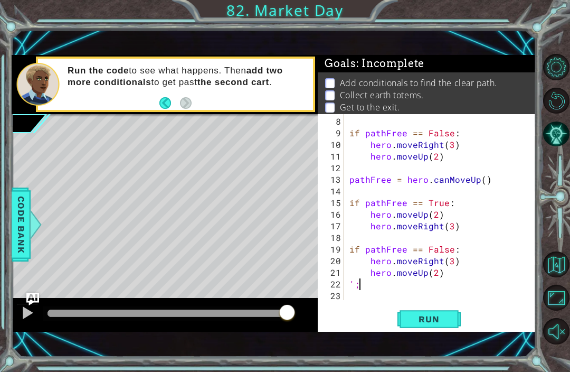
type textarea "'"
type textarea "hero.moveUp(2)"
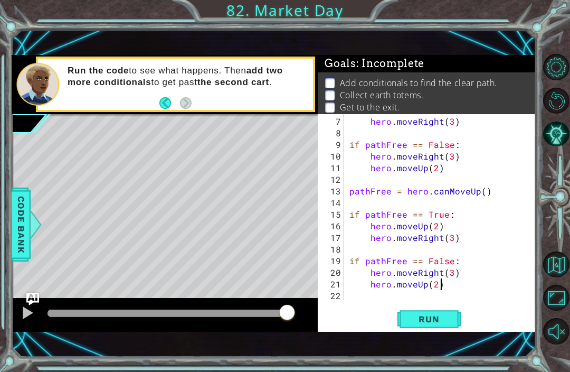
click at [434, 320] on span "Run" at bounding box center [429, 319] width 42 height 11
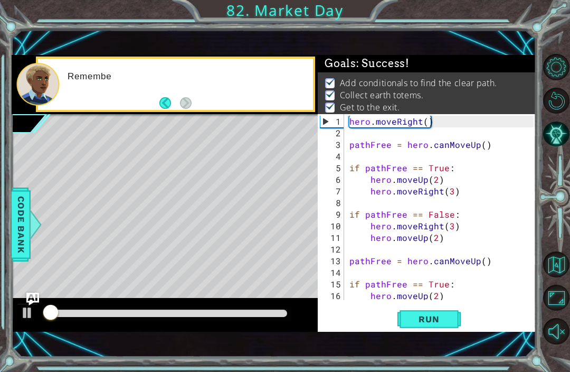
scroll to position [0, 0]
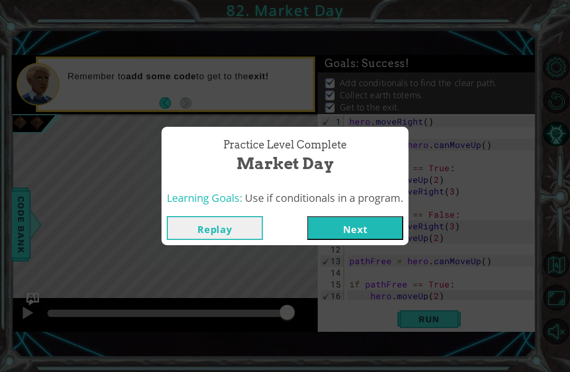
click at [370, 238] on button "Next" at bounding box center [355, 228] width 96 height 24
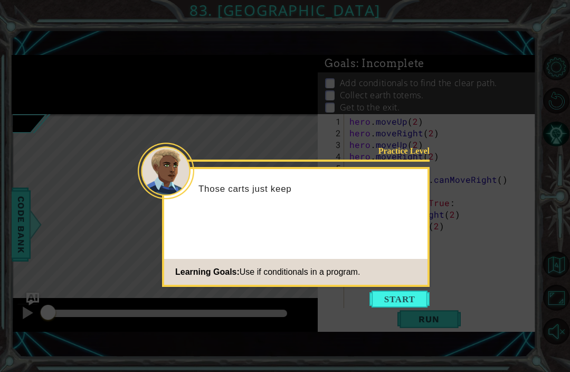
click at [402, 286] on div "Practice Level Those carts just keep Learning Goals: Use if conditionals in a p…" at bounding box center [296, 227] width 268 height 120
click at [405, 294] on button "Start" at bounding box center [399, 298] width 60 height 17
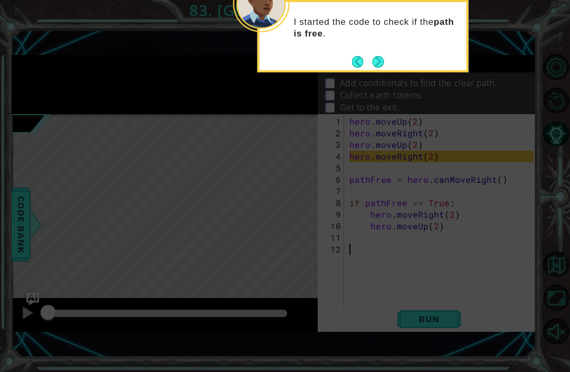
click at [376, 65] on button "Next" at bounding box center [379, 62] width 12 height 12
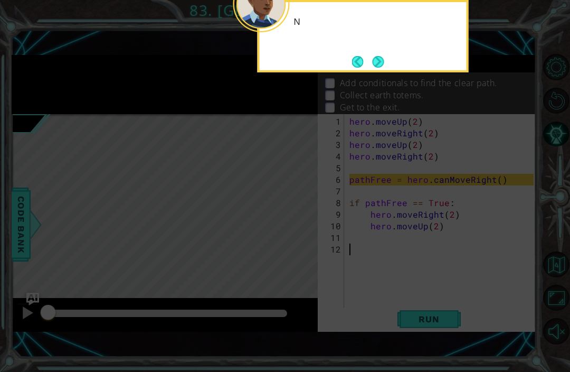
click at [374, 63] on button "Next" at bounding box center [378, 62] width 12 height 12
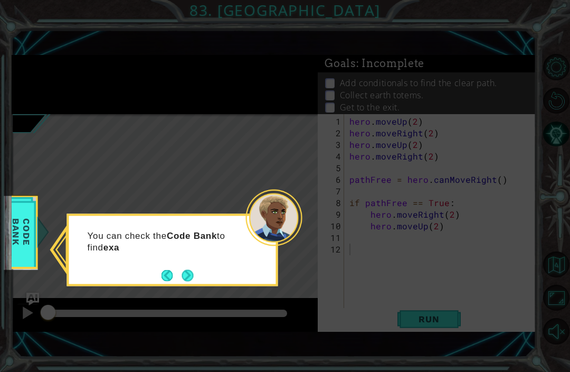
click at [194, 269] on button "Next" at bounding box center [188, 275] width 12 height 12
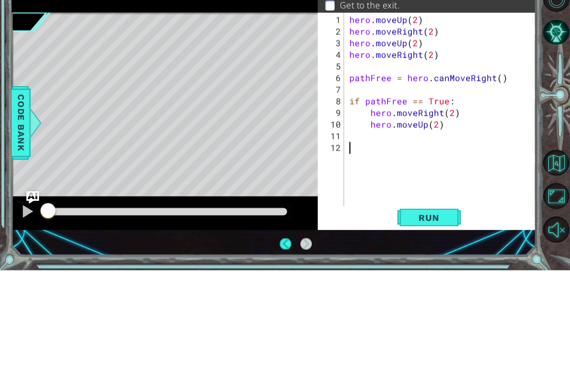
scroll to position [35, 0]
